Goal: Information Seeking & Learning: Learn about a topic

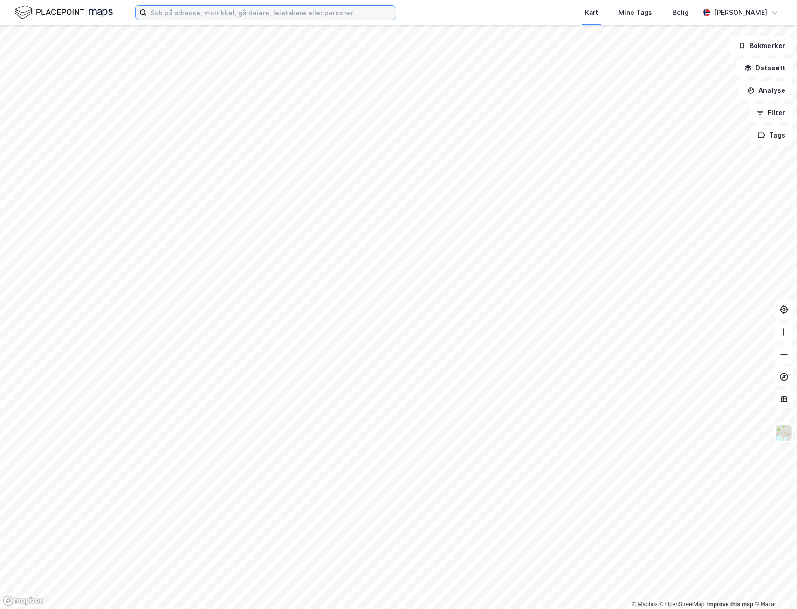
click at [196, 15] on input at bounding box center [271, 13] width 249 height 14
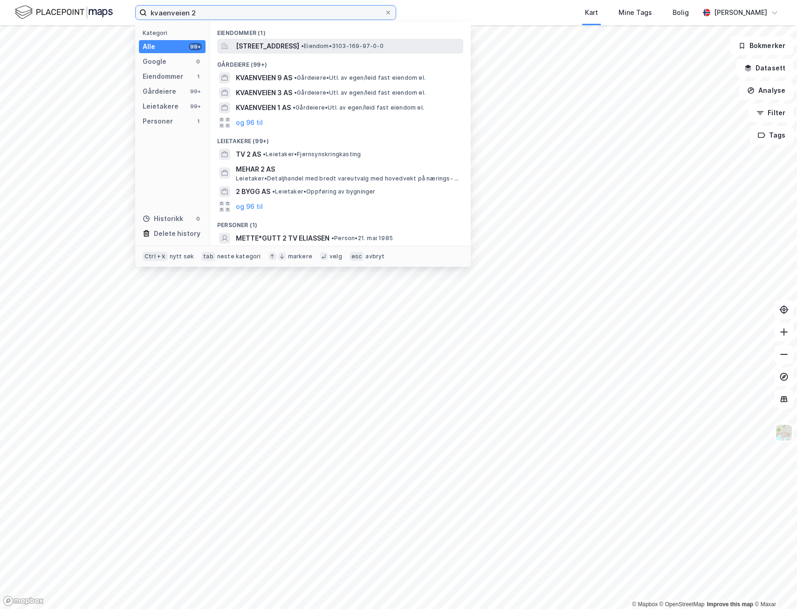
type input "kvaenveien 2"
click at [274, 45] on span "[STREET_ADDRESS]" at bounding box center [267, 46] width 63 height 11
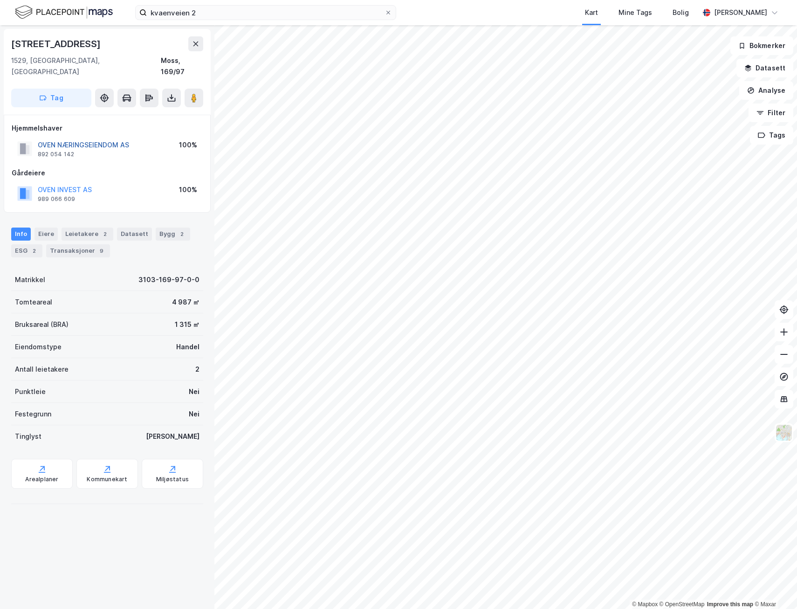
click at [0, 0] on button "OVEN NÆRINGSEIENDOM AS" at bounding box center [0, 0] width 0 height 0
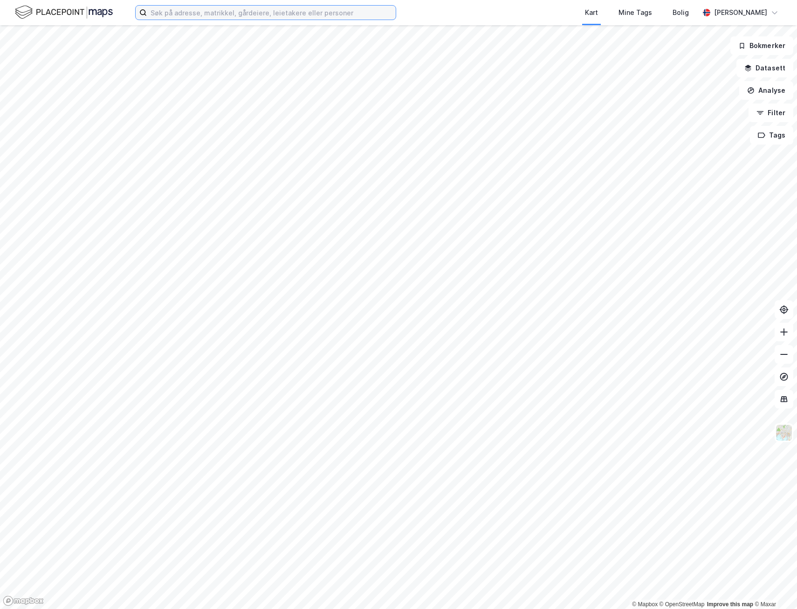
click at [173, 17] on input at bounding box center [271, 13] width 249 height 14
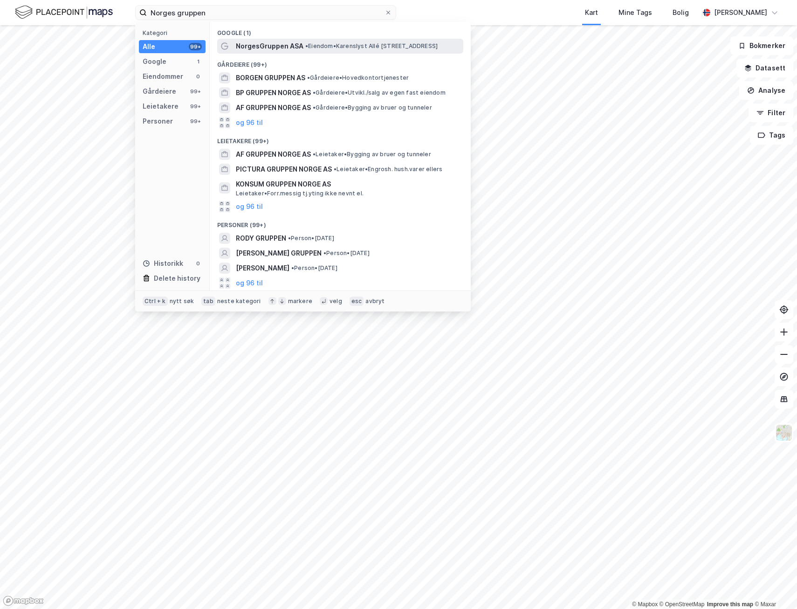
click at [272, 46] on span "NorgesGruppen ASA" at bounding box center [270, 46] width 68 height 11
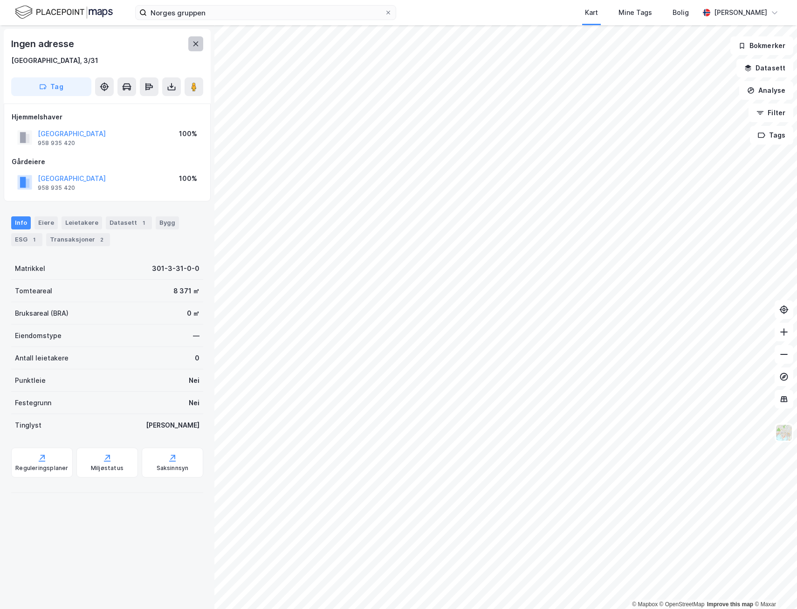
click at [198, 46] on icon at bounding box center [196, 44] width 5 height 5
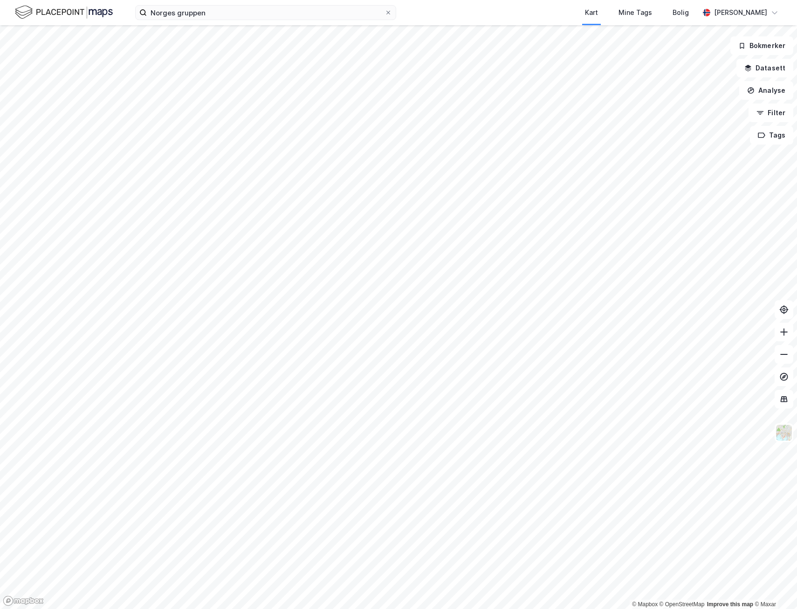
click at [216, 20] on div "Norges gruppen Kart Mine Tags Bolig [PERSON_NAME]" at bounding box center [398, 12] width 797 height 25
click at [217, 14] on input "Norges gruppen" at bounding box center [266, 13] width 238 height 14
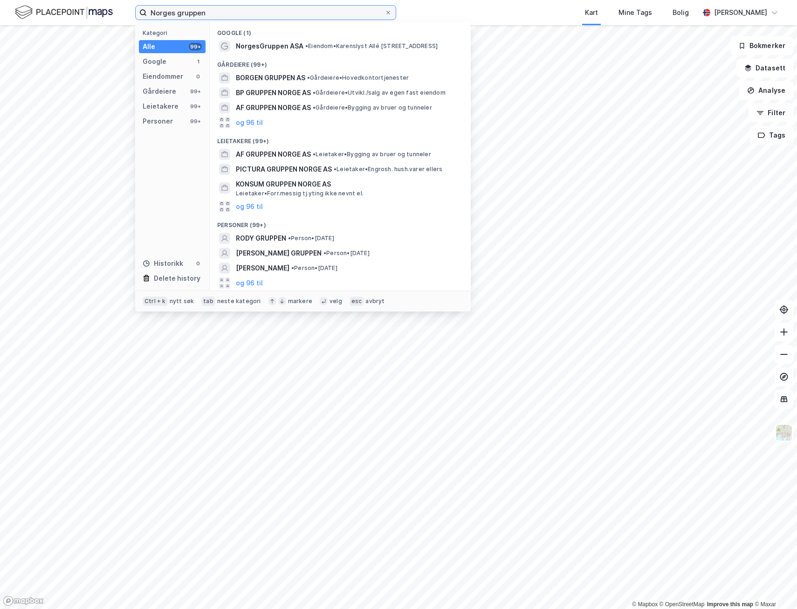
click at [177, 12] on input "Norges gruppen" at bounding box center [266, 13] width 238 height 14
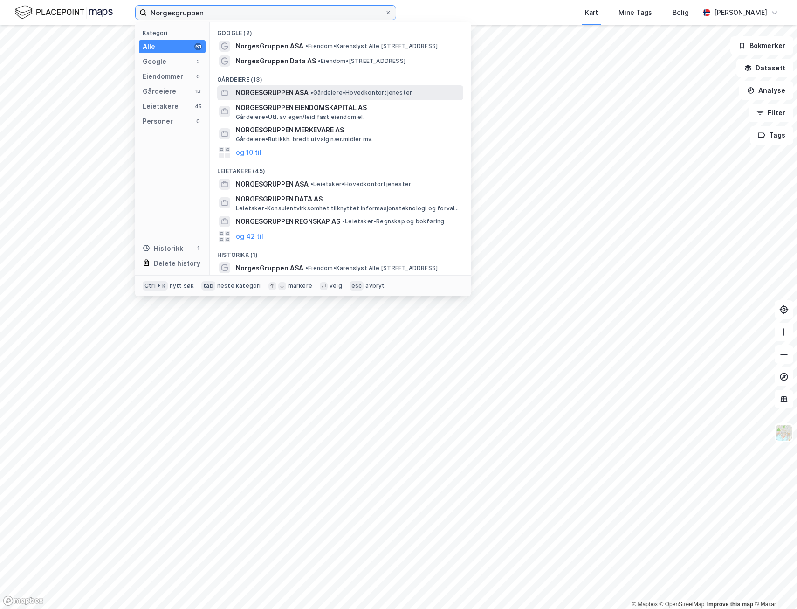
type input "Norgesgruppen"
click at [278, 91] on span "NORGESGRUPPEN ASA" at bounding box center [272, 92] width 73 height 11
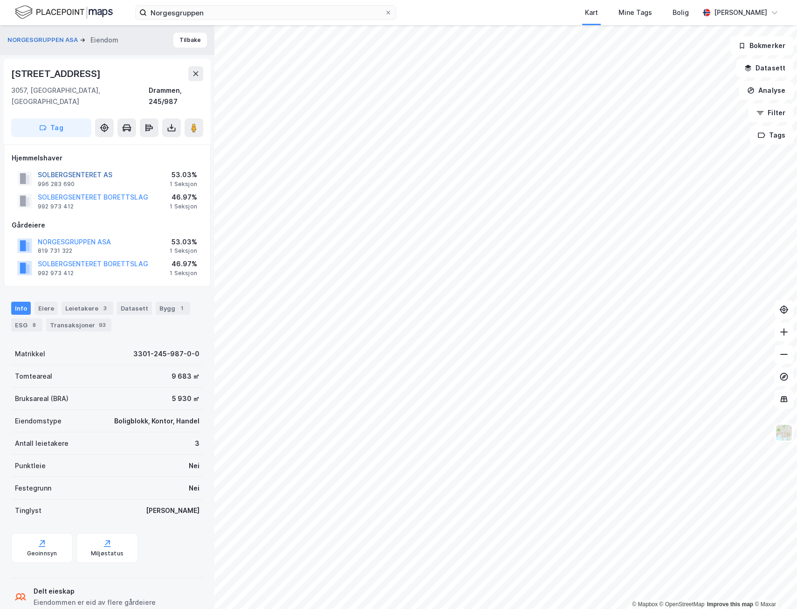
click at [0, 0] on button "SOLBERGSENTERET AS" at bounding box center [0, 0] width 0 height 0
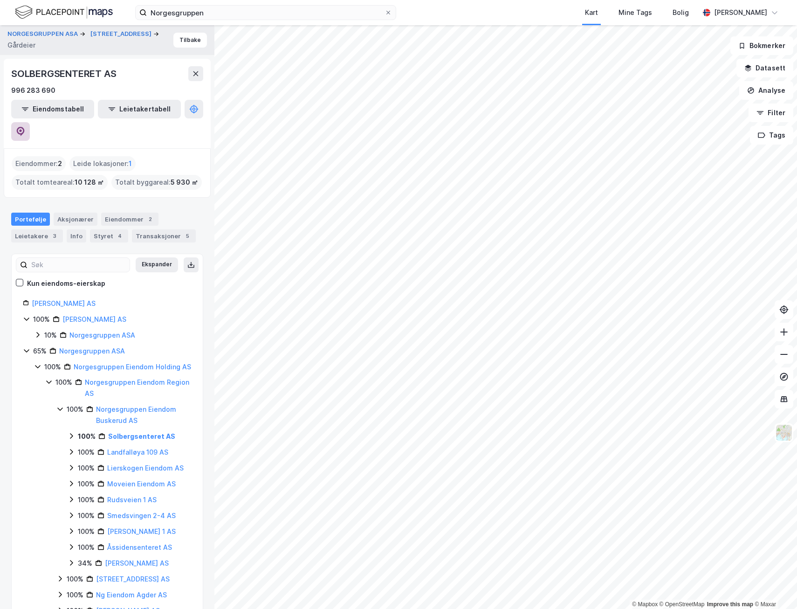
click at [30, 122] on button at bounding box center [20, 131] width 19 height 19
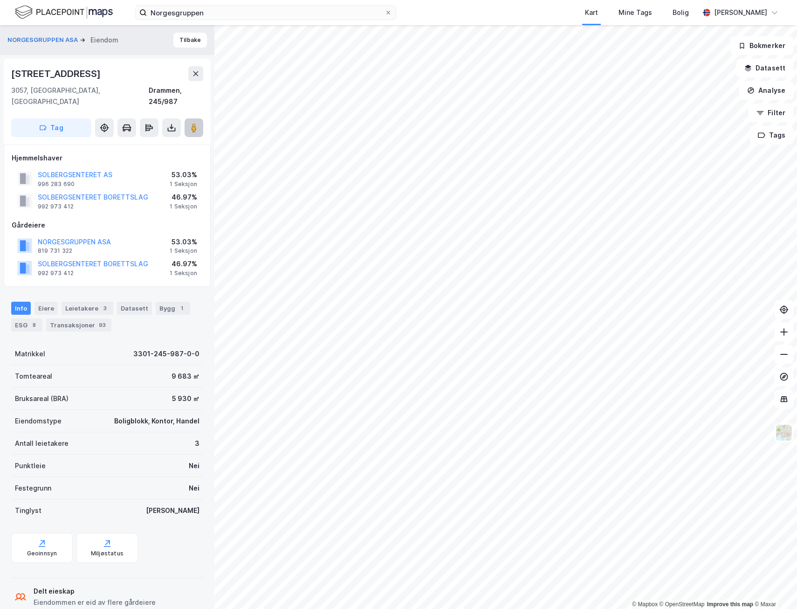
click at [192, 118] on button at bounding box center [194, 127] width 19 height 19
drag, startPoint x: 93, startPoint y: 73, endPoint x: 12, endPoint y: 76, distance: 81.2
click at [12, 76] on div "[STREET_ADDRESS]" at bounding box center [107, 73] width 192 height 15
copy div "[STREET_ADDRESS]"
